Goal: Information Seeking & Learning: Get advice/opinions

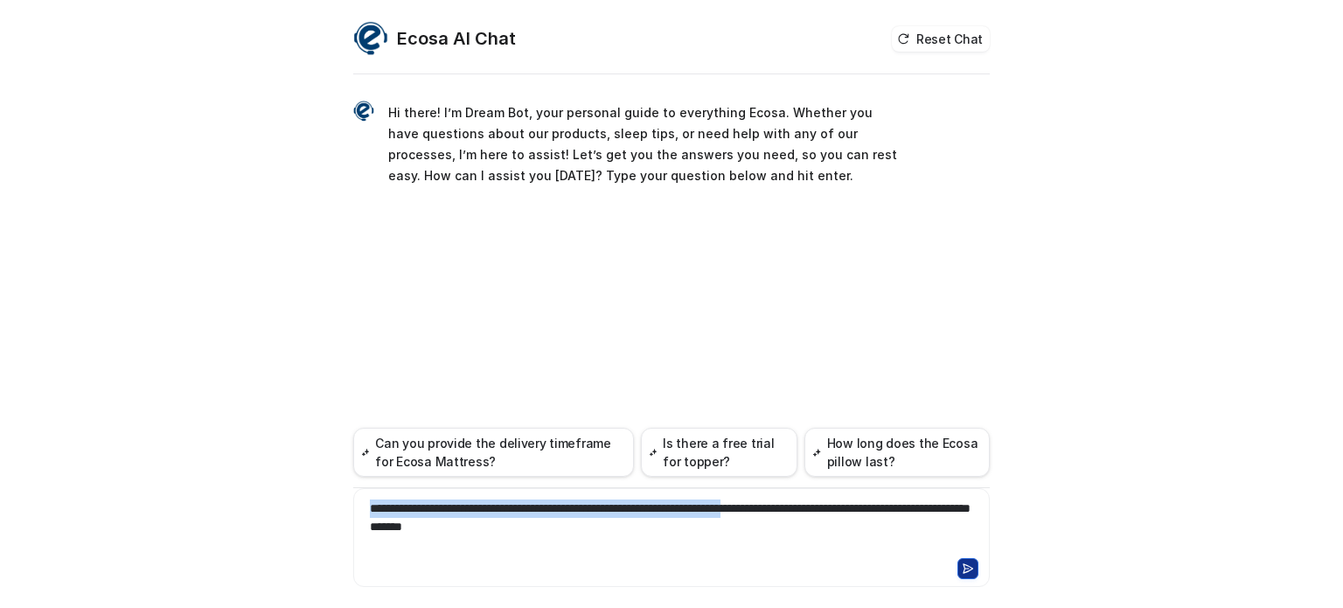
drag, startPoint x: 814, startPoint y: 506, endPoint x: 339, endPoint y: 470, distance: 476.2
click at [339, 470] on div "**********" at bounding box center [671, 314] width 665 height 587
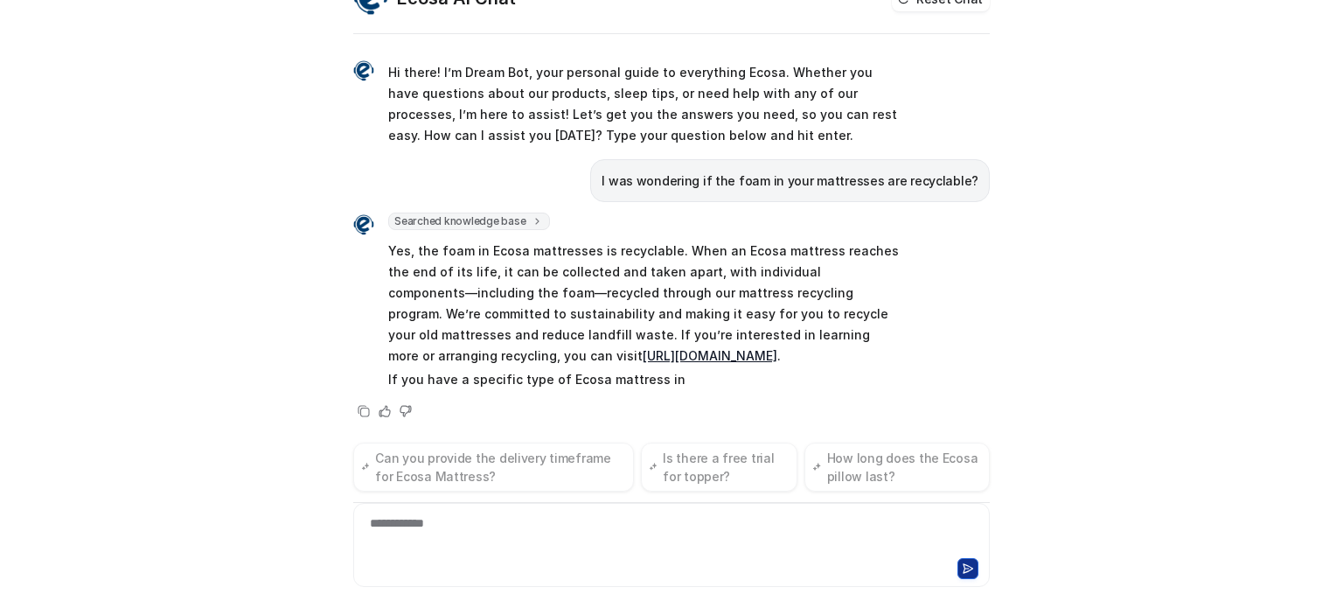
scroll to position [3, 0]
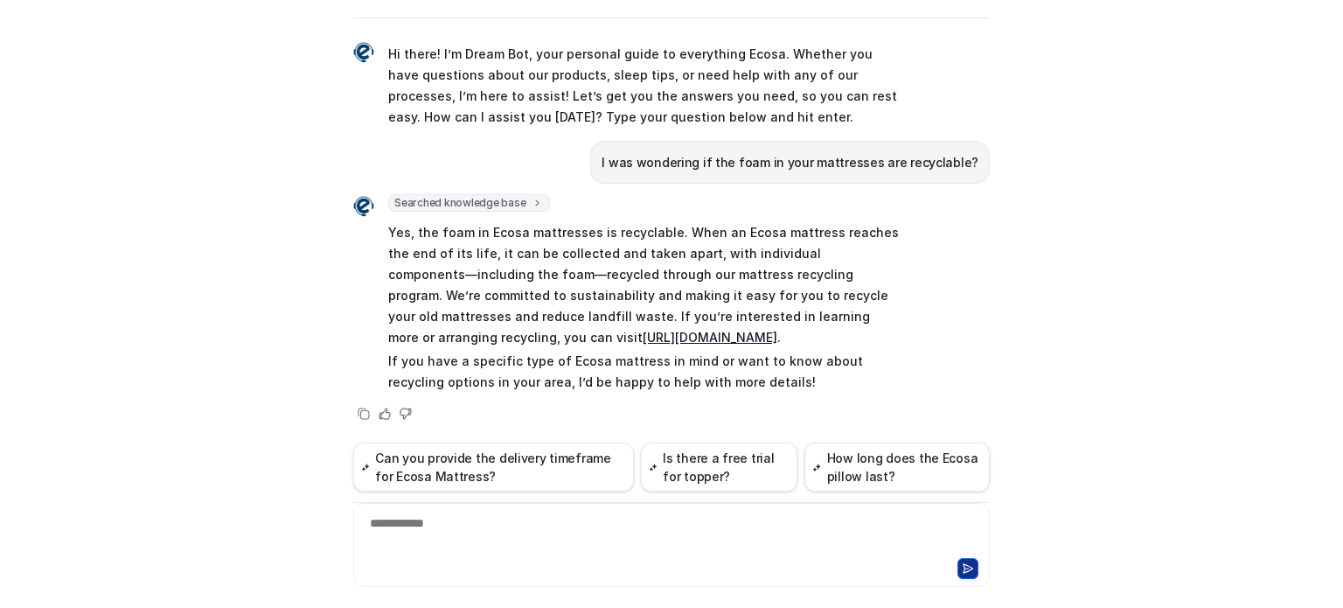
click at [687, 244] on p "Yes, the foam in Ecosa mattresses is recyclable. When an Ecosa mattress reaches…" at bounding box center [644, 285] width 512 height 126
click at [759, 258] on p "Yes, the foam in Ecosa mattresses is recyclable. When an Ecosa mattress reaches…" at bounding box center [644, 285] width 512 height 126
click at [530, 277] on p "Yes, the foam in Ecosa mattresses is recyclable. When an Ecosa mattress reaches…" at bounding box center [644, 285] width 512 height 126
click at [612, 276] on p "Yes, the foam in Ecosa mattresses is recyclable. When an Ecosa mattress reaches…" at bounding box center [644, 285] width 512 height 126
click at [749, 268] on p "Yes, the foam in Ecosa mattresses is recyclable. When an Ecosa mattress reaches…" at bounding box center [644, 285] width 512 height 126
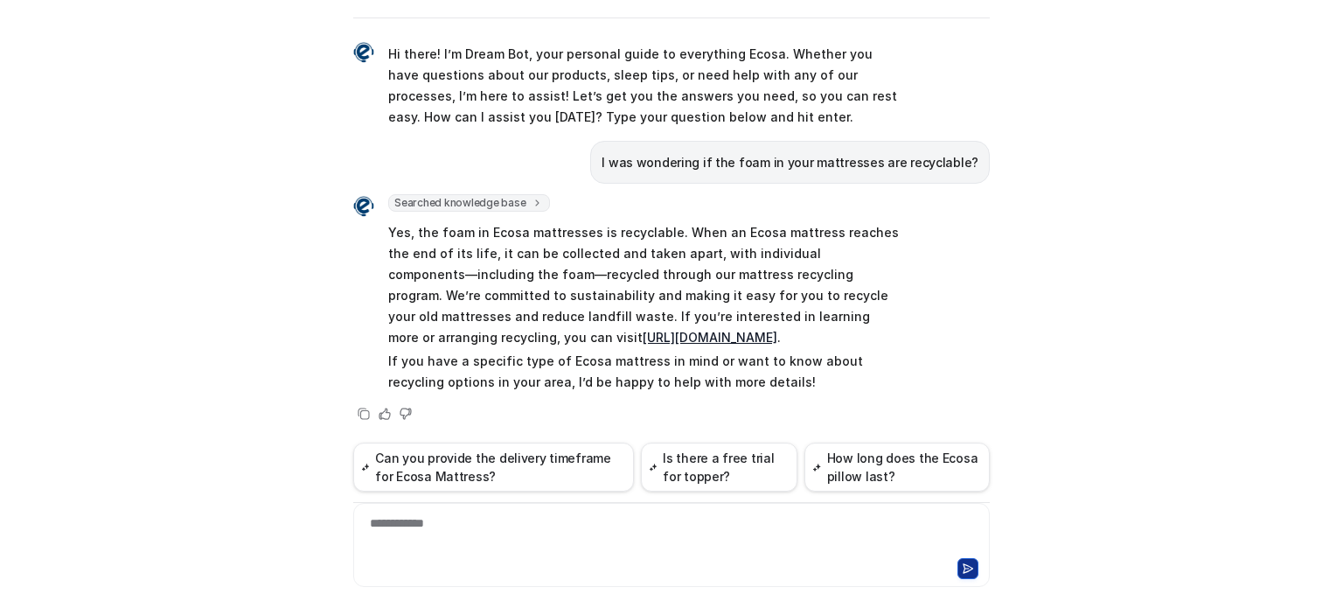
click at [777, 272] on p "Yes, the foam in Ecosa mattresses is recyclable. When an Ecosa mattress reaches…" at bounding box center [644, 285] width 512 height 126
click at [788, 278] on p "Yes, the foam in Ecosa mattresses is recyclable. When an Ecosa mattress reaches…" at bounding box center [644, 285] width 512 height 126
click at [683, 313] on p "Yes, the foam in Ecosa mattresses is recyclable. When an Ecosa mattress reaches…" at bounding box center [644, 285] width 512 height 126
click at [769, 305] on p "Yes, the foam in Ecosa mattresses is recyclable. When an Ecosa mattress reaches…" at bounding box center [644, 285] width 512 height 126
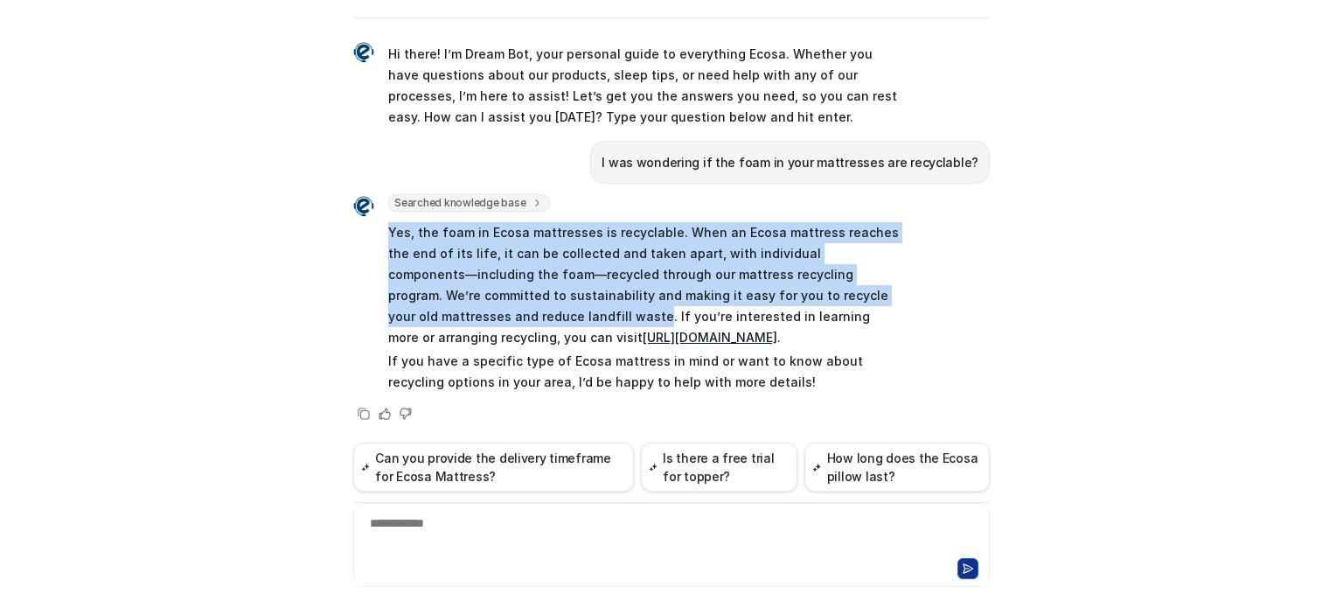
drag, startPoint x: 458, startPoint y: 310, endPoint x: 381, endPoint y: 236, distance: 107.0
click at [388, 236] on p "Yes, the foam in Ecosa mattresses is recyclable. When an Ecosa mattress reaches…" at bounding box center [644, 285] width 512 height 126
copy p "Yes, the foam in Ecosa mattresses is recyclable. When an Ecosa mattress reaches…"
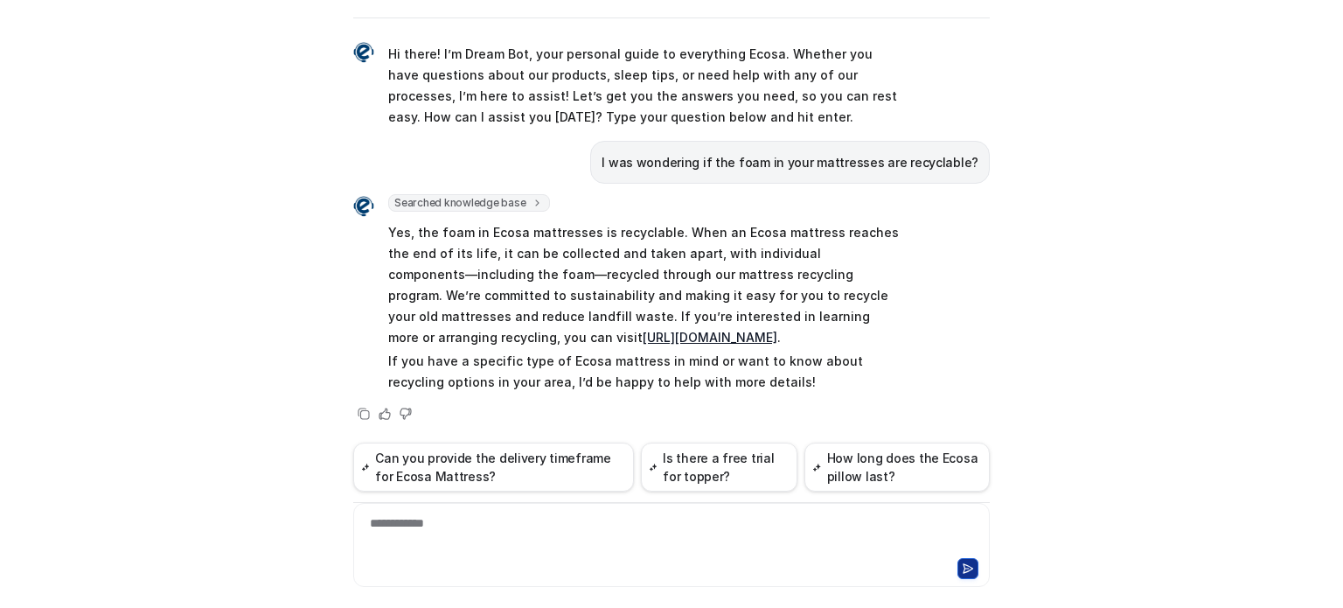
click at [428, 534] on div "**********" at bounding box center [672, 534] width 628 height 40
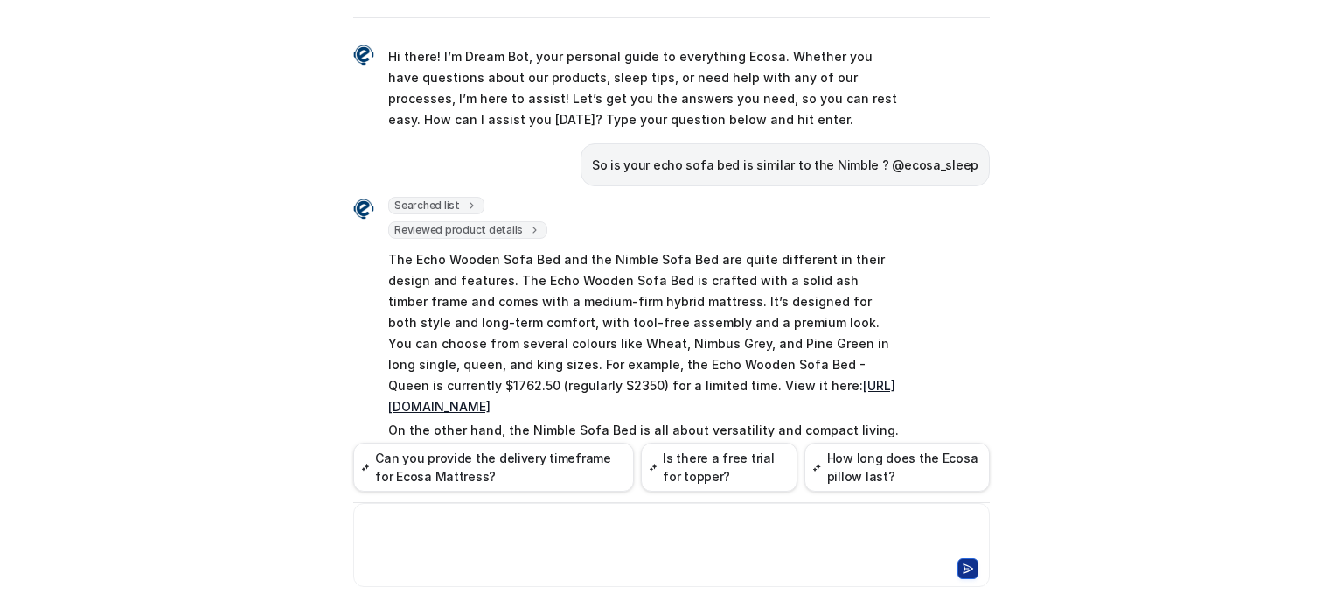
scroll to position [87, 0]
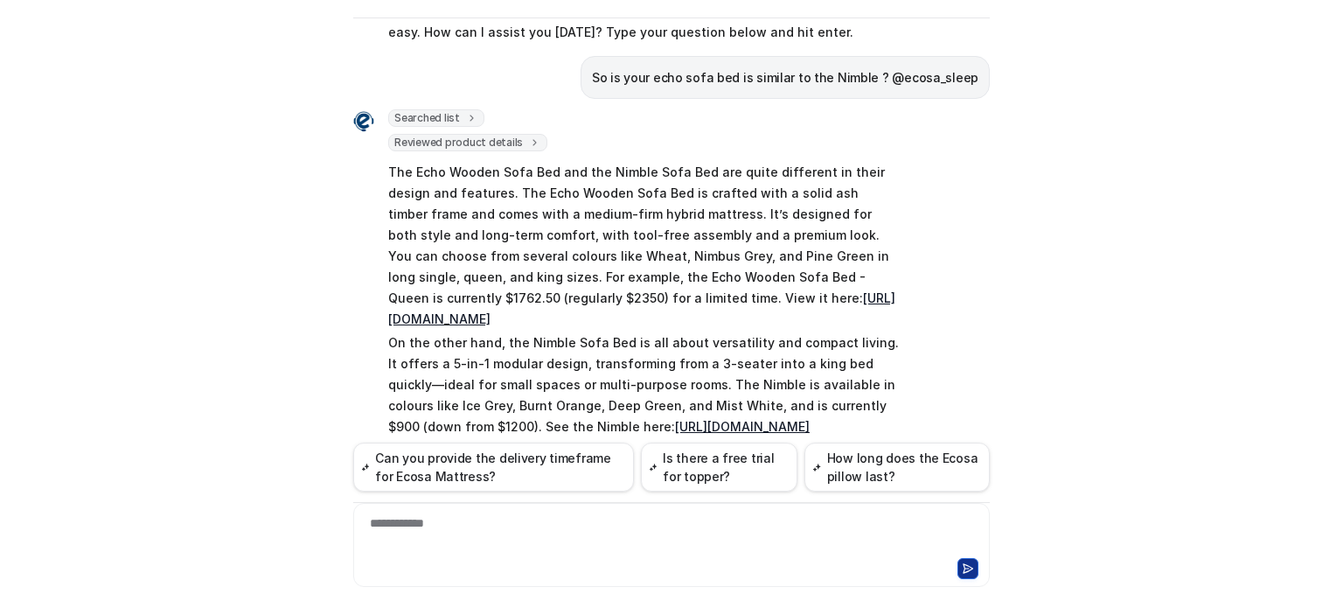
click at [799, 198] on p "The Echo Wooden Sofa Bed and the Nimble Sofa Bed are quite different in their d…" at bounding box center [644, 246] width 512 height 168
click at [810, 214] on p "The Echo Wooden Sofa Bed and the Nimble Sofa Bed are quite different in their d…" at bounding box center [644, 246] width 512 height 168
click at [813, 233] on p "The Echo Wooden Sofa Bed and the Nimble Sofa Bed are quite different in their d…" at bounding box center [644, 246] width 512 height 168
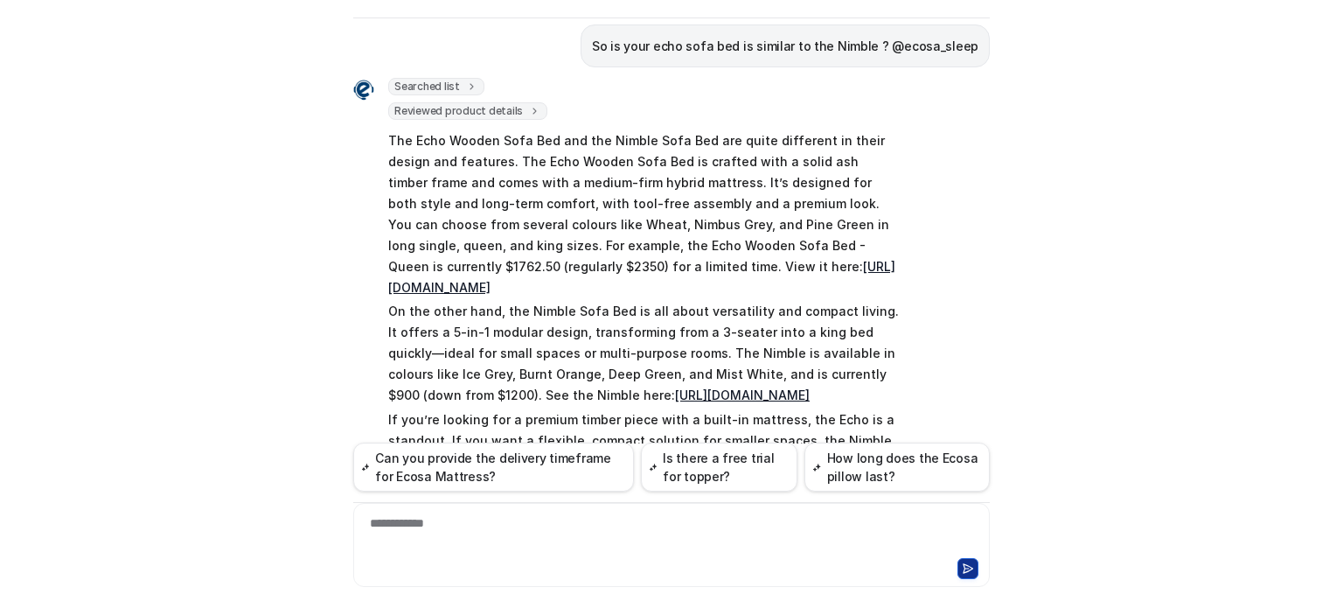
scroll to position [175, 0]
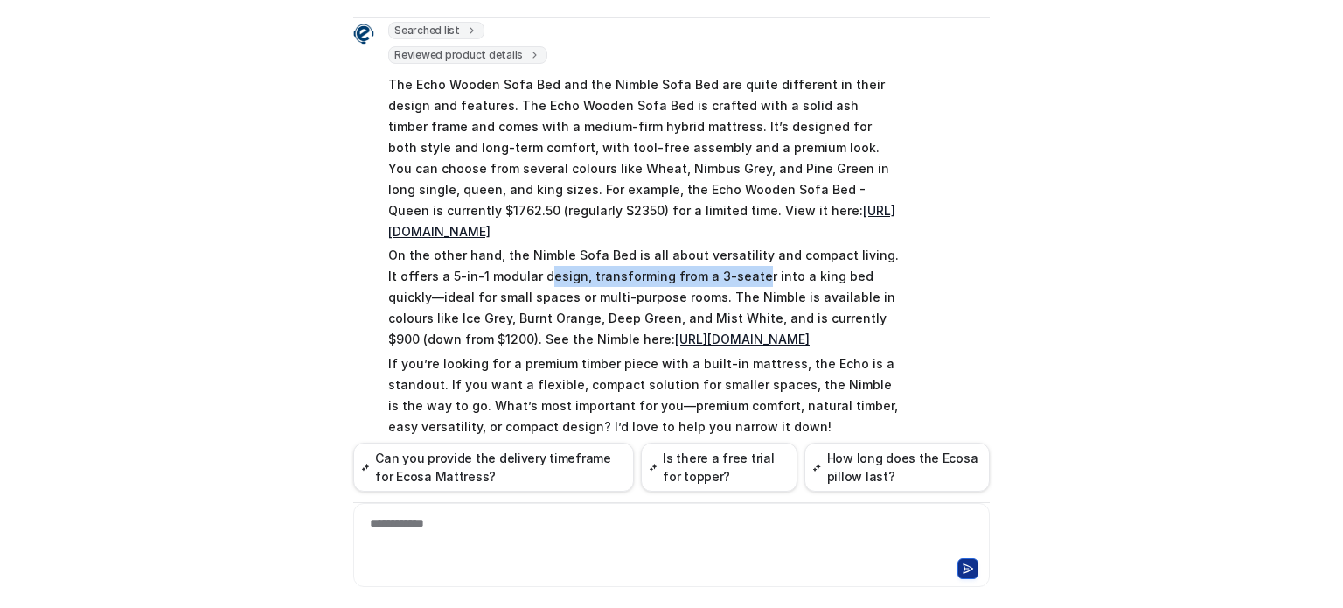
drag, startPoint x: 528, startPoint y: 282, endPoint x: 727, endPoint y: 274, distance: 198.7
click at [727, 274] on p "On the other hand, the Nimble Sofa Bed is all about versatility and compact liv…" at bounding box center [644, 297] width 512 height 105
click at [763, 282] on p "On the other hand, the Nimble Sofa Bed is all about versatility and compact liv…" at bounding box center [644, 297] width 512 height 105
click at [646, 291] on p "On the other hand, the Nimble Sofa Bed is all about versatility and compact liv…" at bounding box center [644, 297] width 512 height 105
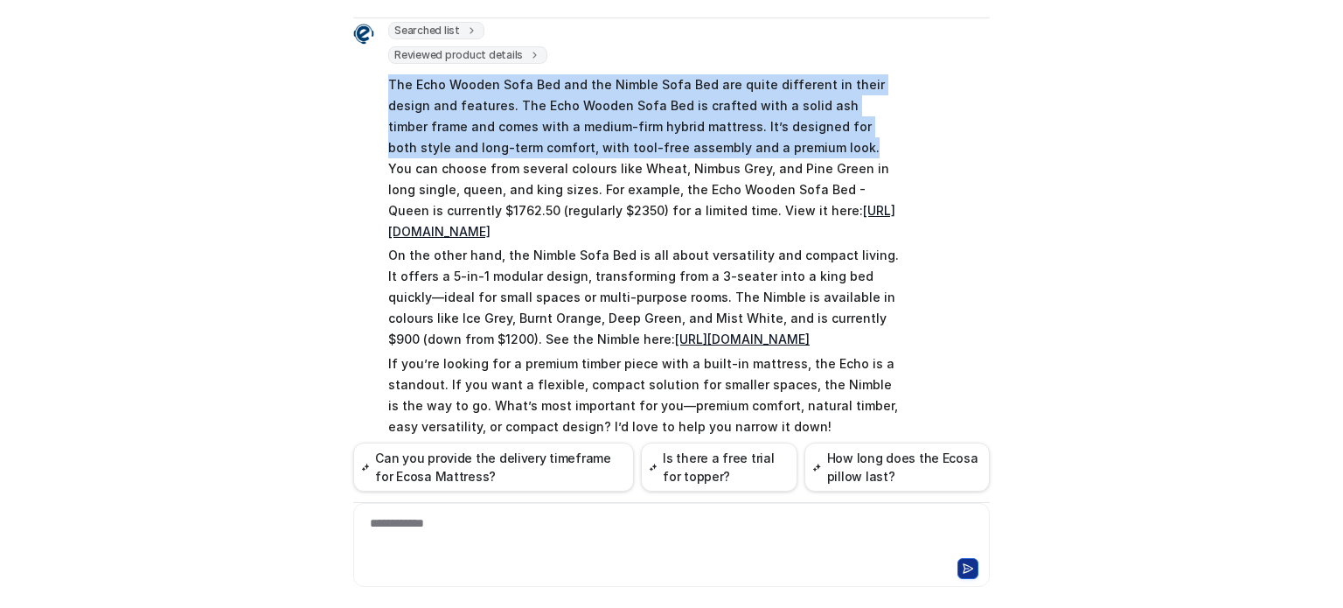
drag, startPoint x: 378, startPoint y: 83, endPoint x: 694, endPoint y: 144, distance: 322.4
click at [694, 144] on div "Searched list url : "https://www.ecosa.com.au/module/ecosafeeds/Feeds?feedid=34…" at bounding box center [626, 231] width 547 height 418
copy p "The Echo Wooden Sofa Bed and the Nimble Sofa Bed are quite different in their d…"
click at [675, 346] on link "https://www.ecosa.com.au/nimble-sofa-bed-king?color=ice-grey" at bounding box center [742, 338] width 135 height 15
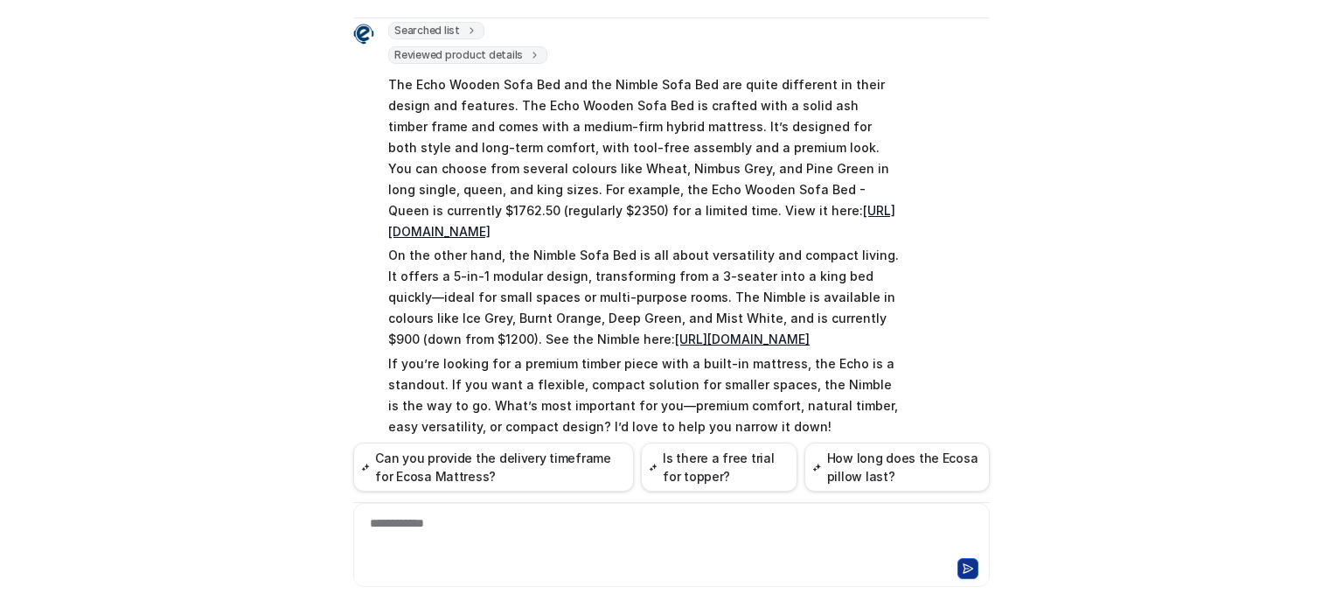
click at [394, 250] on p "On the other hand, the Nimble Sofa Bed is all about versatility and compact liv…" at bounding box center [644, 297] width 512 height 105
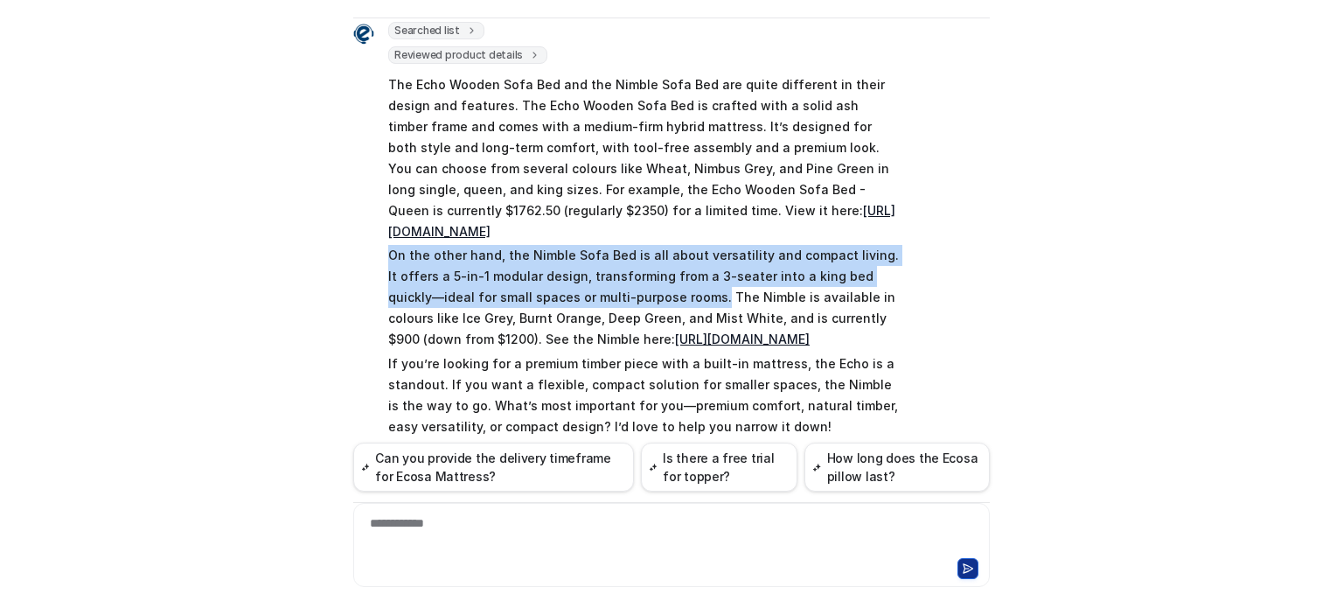
drag, startPoint x: 375, startPoint y: 251, endPoint x: 652, endPoint y: 296, distance: 280.9
click at [652, 296] on div "Searched list url : "https://www.ecosa.com.au/module/ecosafeeds/Feeds?feedid=34…" at bounding box center [626, 231] width 547 height 418
copy p "On the other hand, the Nimble Sofa Bed is all about versatility and compact liv…"
